Goal: Information Seeking & Learning: Learn about a topic

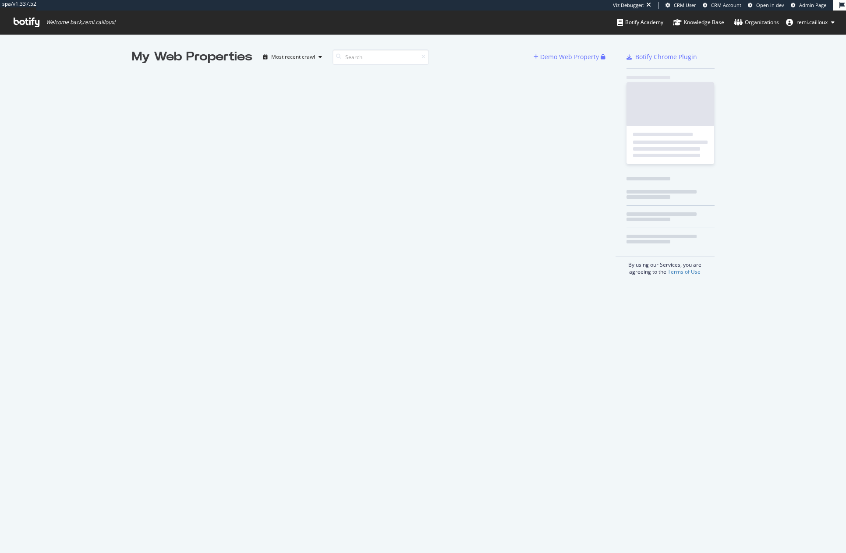
scroll to position [547, 833]
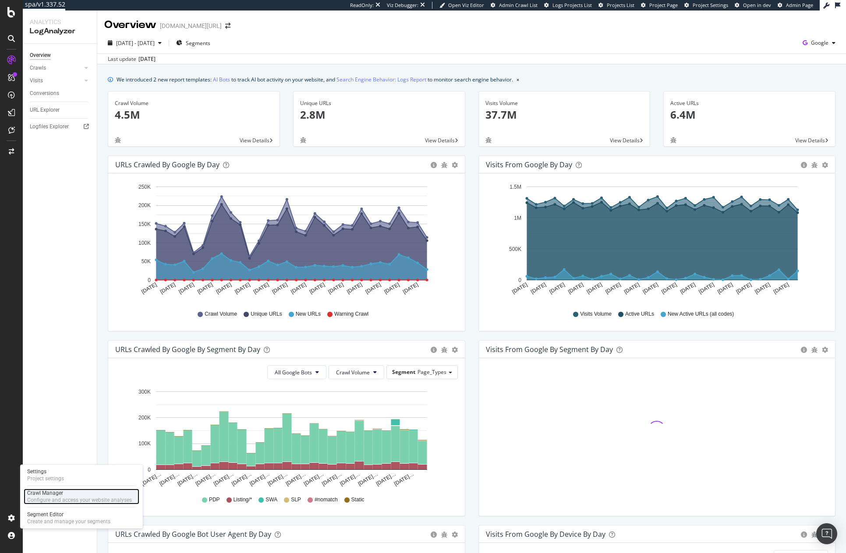
click at [59, 504] on div "Crawl Manager Configure and access your website analyses" at bounding box center [82, 497] width 116 height 16
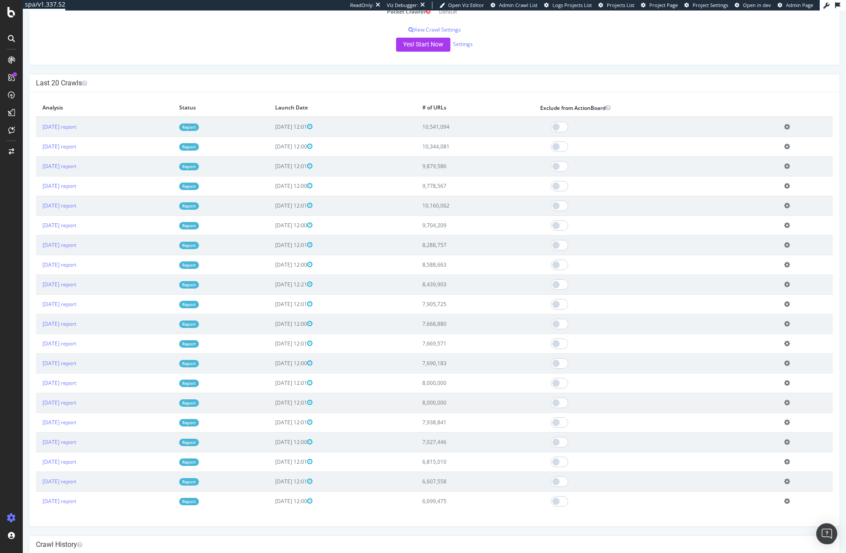
scroll to position [238, 0]
drag, startPoint x: 330, startPoint y: 304, endPoint x: 309, endPoint y: 305, distance: 21.1
click at [309, 305] on span "2025-06-30 12:01" at bounding box center [293, 303] width 37 height 7
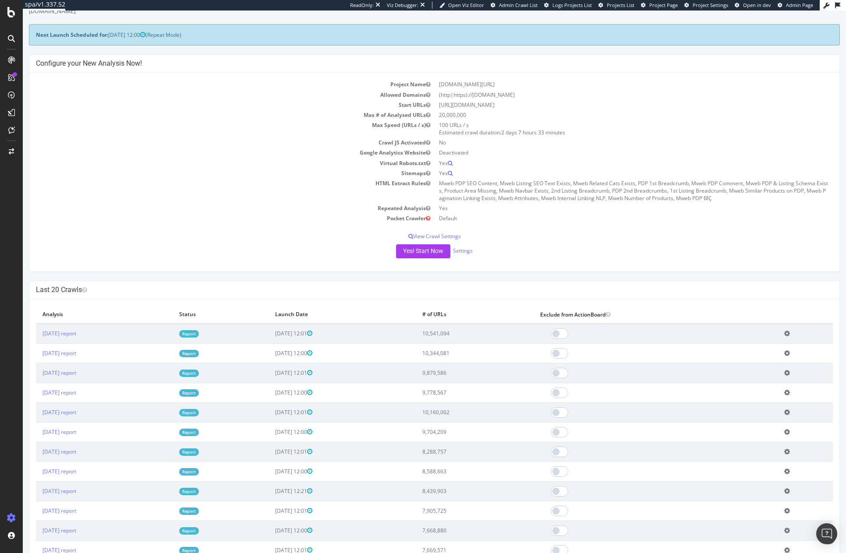
scroll to position [0, 0]
